Goal: Task Accomplishment & Management: Manage account settings

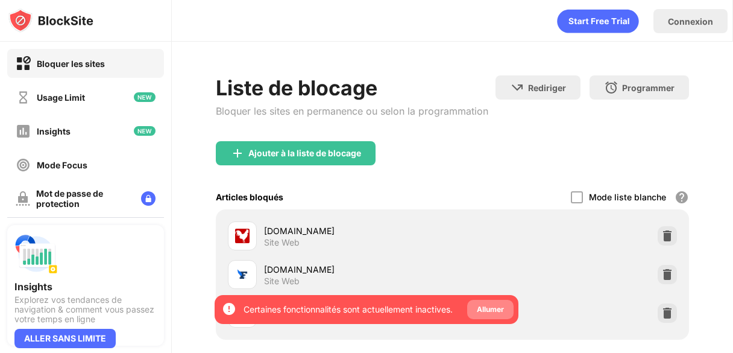
click at [507, 315] on div "Allumer" at bounding box center [490, 309] width 46 height 19
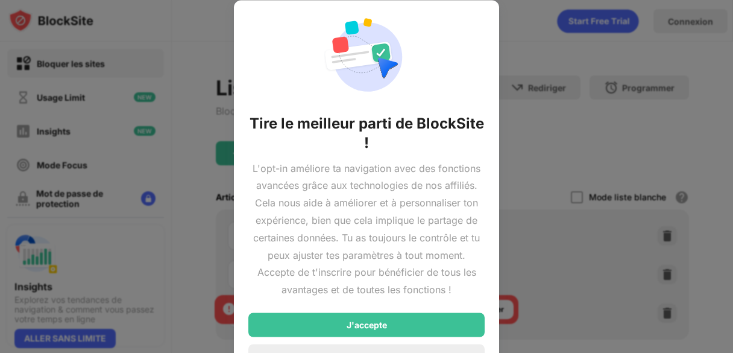
click at [532, 256] on div at bounding box center [366, 176] width 733 height 353
click at [553, 160] on div at bounding box center [366, 176] width 733 height 353
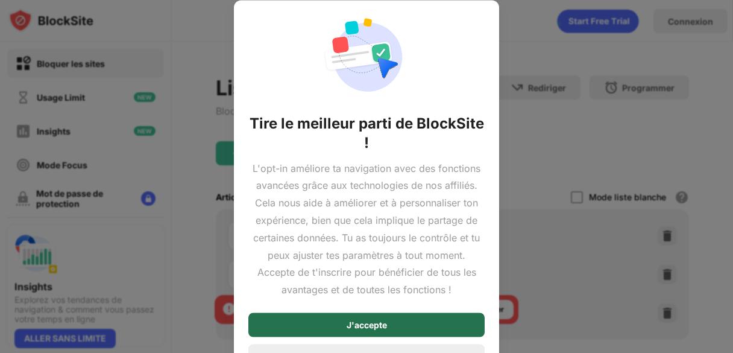
click at [381, 329] on div "J'accepte" at bounding box center [367, 324] width 40 height 10
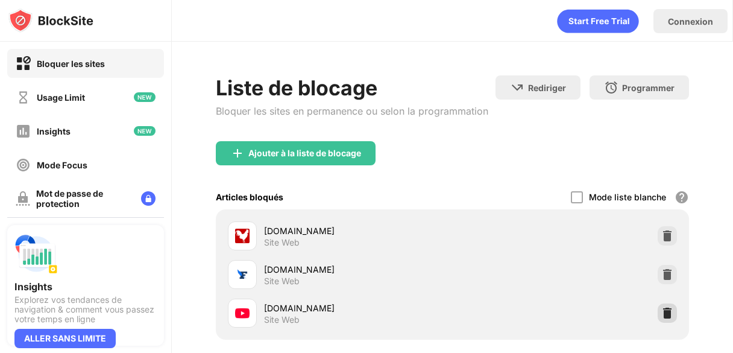
click at [664, 310] on img at bounding box center [667, 313] width 12 height 12
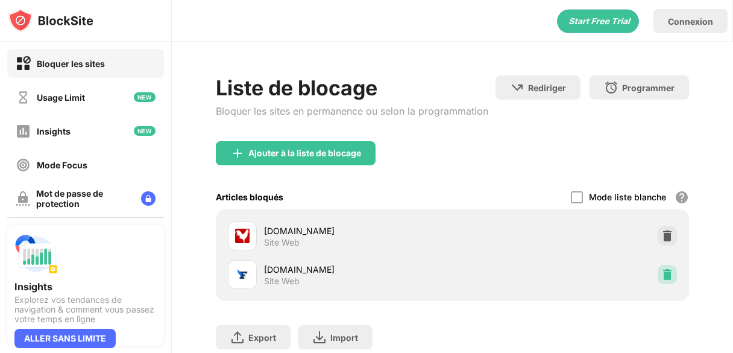
click at [672, 272] on img at bounding box center [667, 274] width 12 height 12
